Goal: Transaction & Acquisition: Download file/media

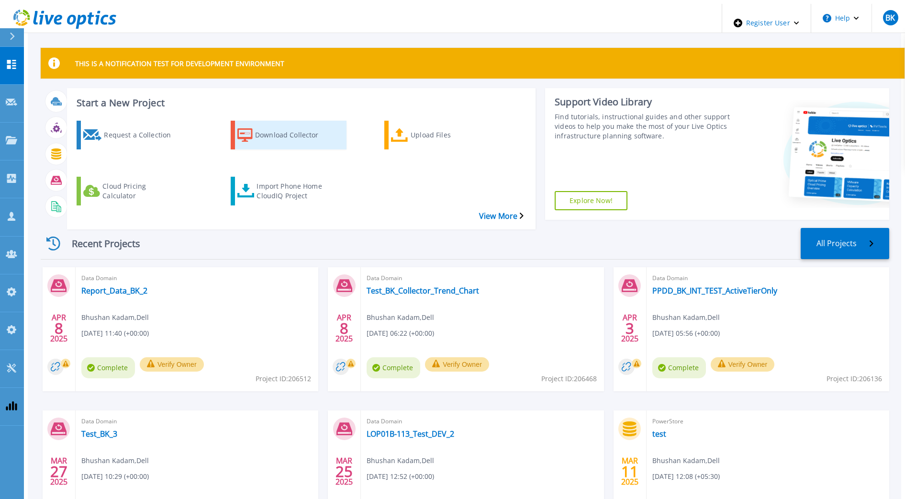
click at [269, 129] on div "Download Collector" at bounding box center [293, 135] width 77 height 24
